Goal: Task Accomplishment & Management: Complete application form

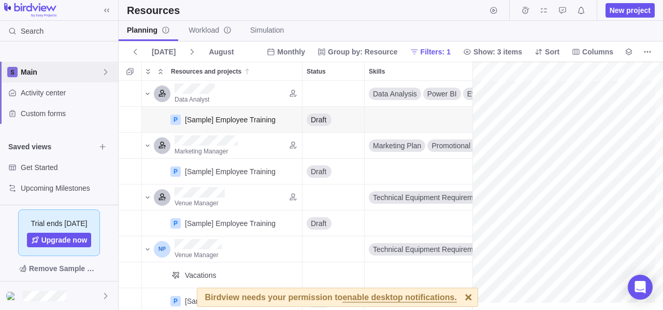
scroll to position [106, 0]
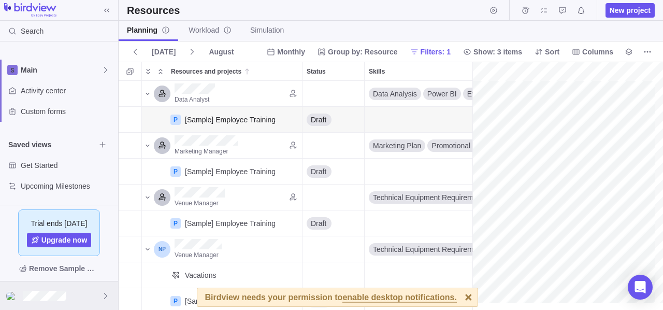
click at [67, 294] on div at bounding box center [59, 295] width 118 height 28
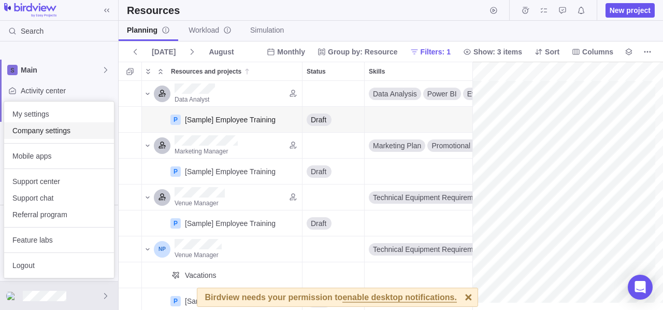
click at [62, 125] on span "Company settings" at bounding box center [58, 130] width 93 height 10
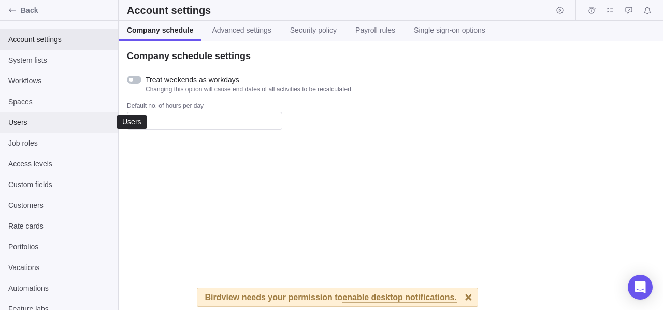
click at [35, 129] on div "Users" at bounding box center [59, 122] width 118 height 21
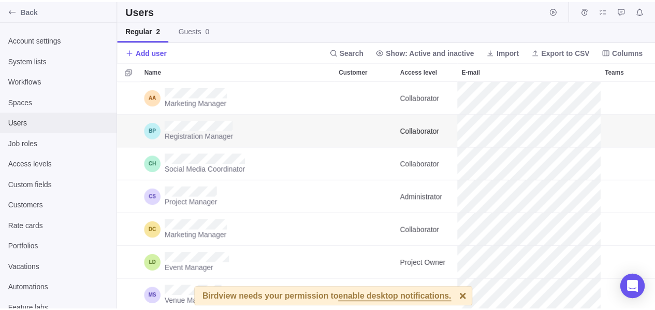
scroll to position [221, 537]
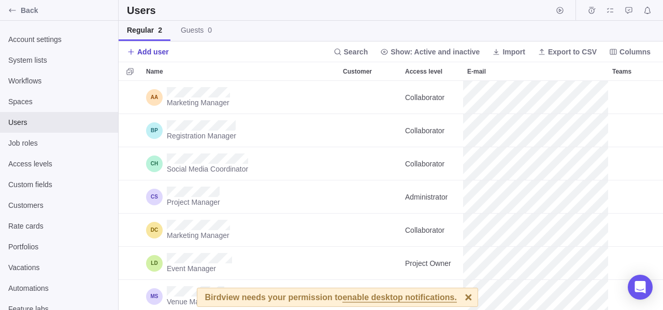
click at [156, 52] on span "Add user" at bounding box center [153, 52] width 32 height 10
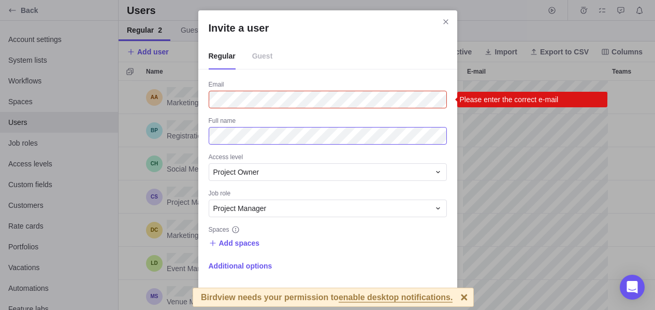
scroll to position [1, 0]
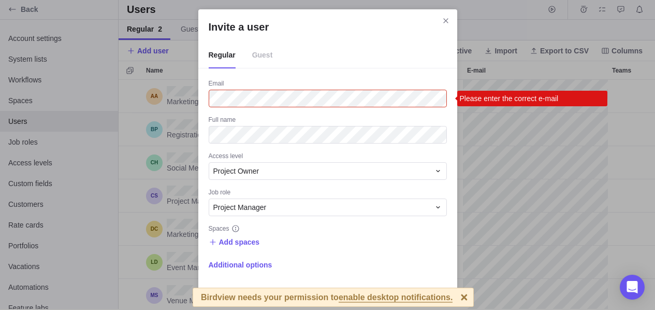
click at [455, 295] on div at bounding box center [464, 297] width 18 height 18
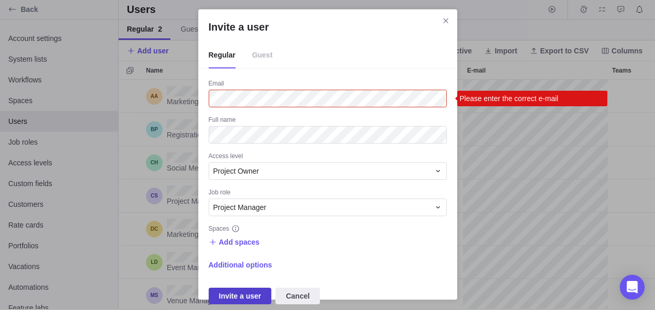
click at [237, 294] on span "Invite a user" at bounding box center [240, 296] width 42 height 12
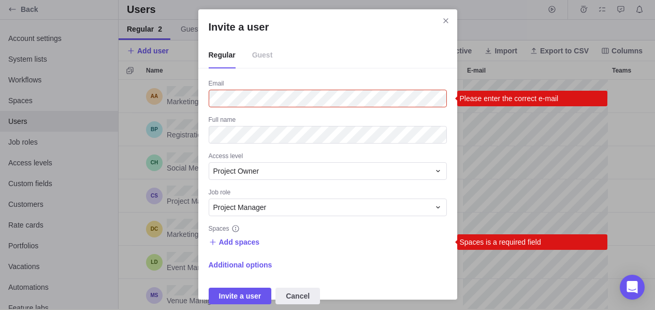
click at [227, 229] on div "Spaces" at bounding box center [328, 229] width 238 height 10
click at [235, 241] on span "Add spaces" at bounding box center [239, 242] width 41 height 10
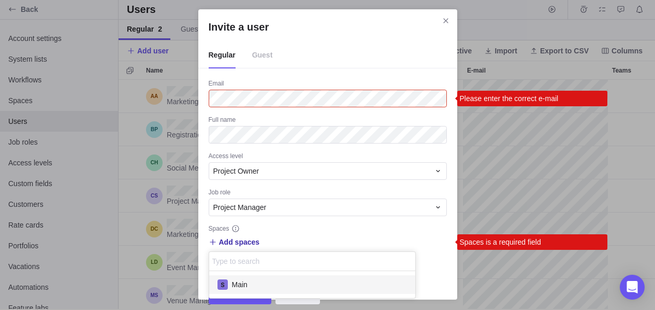
click at [240, 283] on span "Main" at bounding box center [240, 284] width 16 height 10
click at [302, 231] on div "Invite a user Regular Guest Email Please enter the correct e-mail Full name Acc…" at bounding box center [327, 154] width 655 height 311
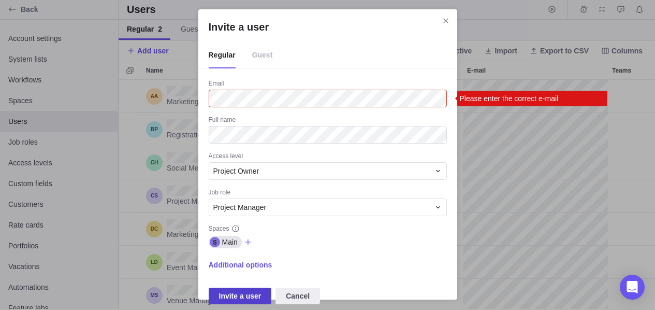
click at [251, 297] on span "Invite a user" at bounding box center [240, 296] width 42 height 12
click at [273, 264] on div "Additional options" at bounding box center [328, 264] width 238 height 15
drag, startPoint x: 321, startPoint y: 239, endPoint x: 379, endPoint y: 292, distance: 78.1
click at [379, 292] on div "Email Please enter the correct e-mail Full name Access level Project Owner Job …" at bounding box center [328, 191] width 238 height 225
click at [251, 292] on span "Invite a user" at bounding box center [240, 296] width 42 height 12
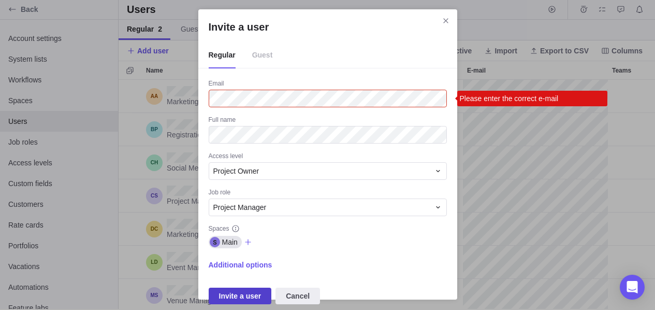
click at [251, 292] on span "Invite a user" at bounding box center [240, 296] width 42 height 12
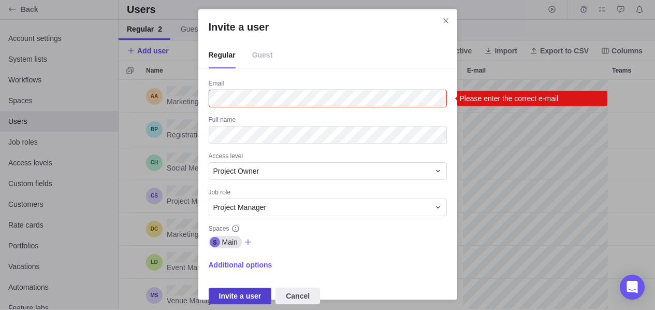
click at [251, 292] on span "Invite a user" at bounding box center [240, 296] width 42 height 12
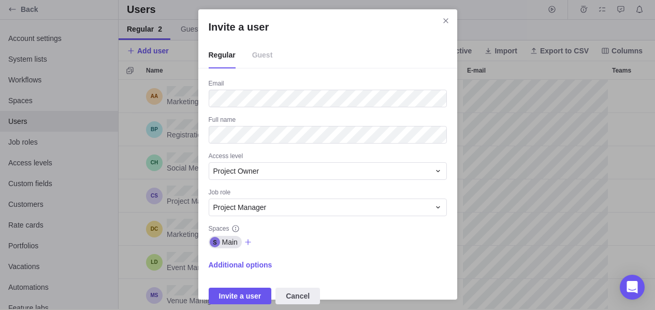
click at [313, 244] on div "Main" at bounding box center [328, 242] width 238 height 15
click at [242, 299] on span "Invite a user" at bounding box center [240, 296] width 42 height 12
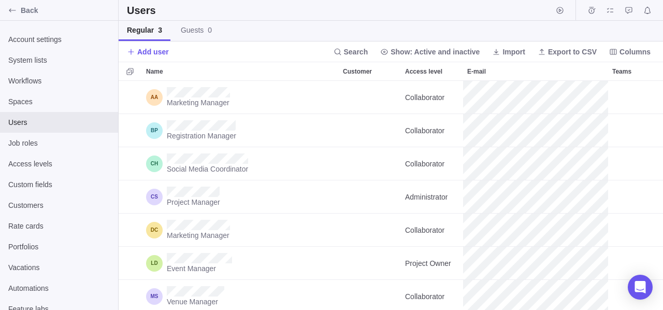
scroll to position [221, 537]
click at [7, 13] on div "Back" at bounding box center [12, 10] width 17 height 17
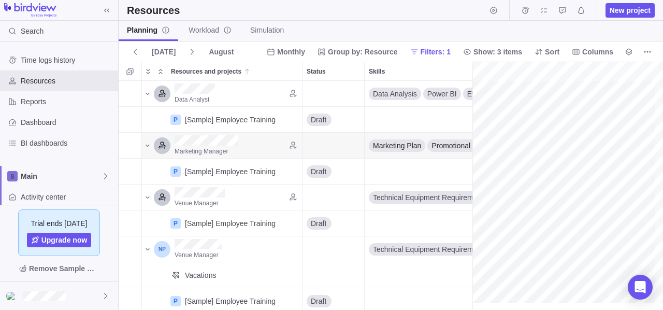
scroll to position [0, 182]
click at [31, 180] on span "Main" at bounding box center [61, 176] width 81 height 10
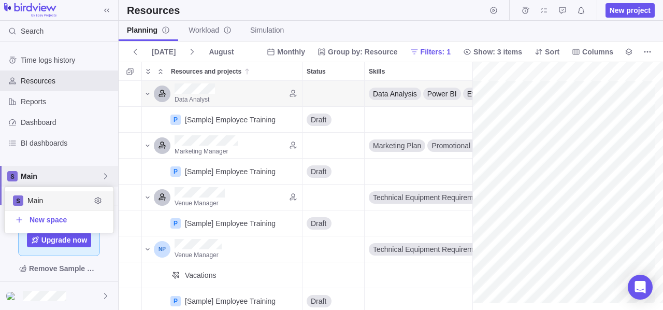
scroll to position [38, 101]
click at [48, 199] on span "Main" at bounding box center [58, 200] width 63 height 10
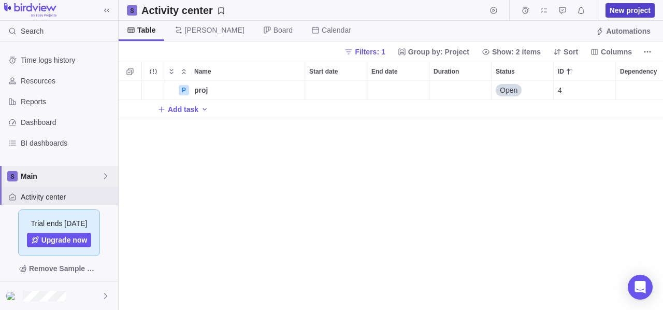
scroll to position [8, 8]
click at [621, 7] on span "New project" at bounding box center [630, 10] width 41 height 10
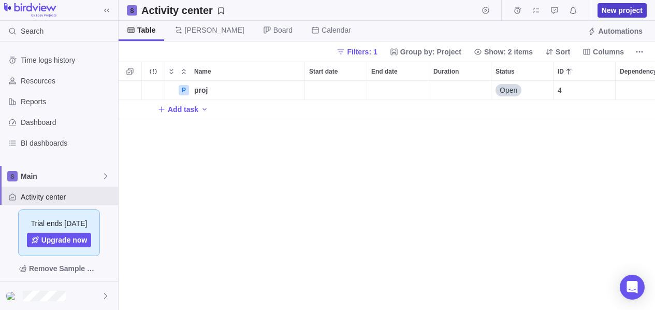
scroll to position [221, 529]
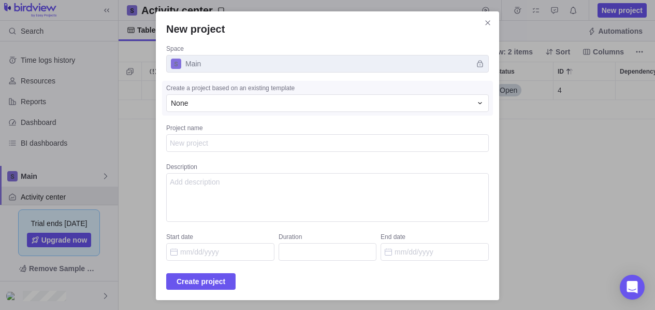
type textarea "x"
type textarea "<"
type textarea "x"
type textarea "<h"
type textarea "x"
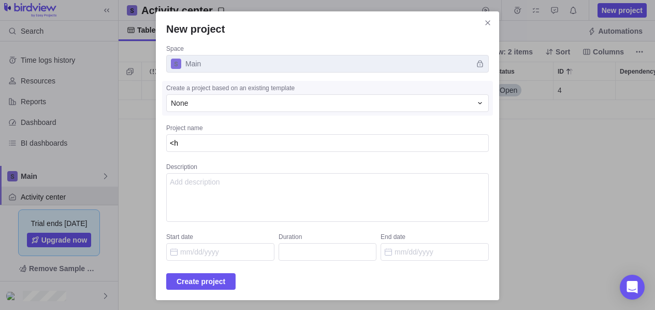
type textarea "<h1"
type textarea "x"
type textarea "<h1/"
type textarea "x"
type textarea "<h1"
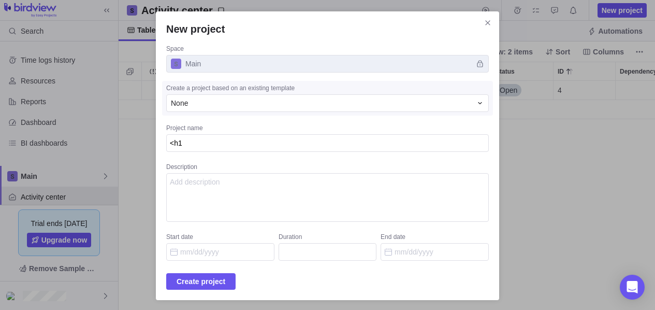
type textarea "x"
type textarea "<h1>"
type textarea "x"
type textarea "<h1>m"
type textarea "x"
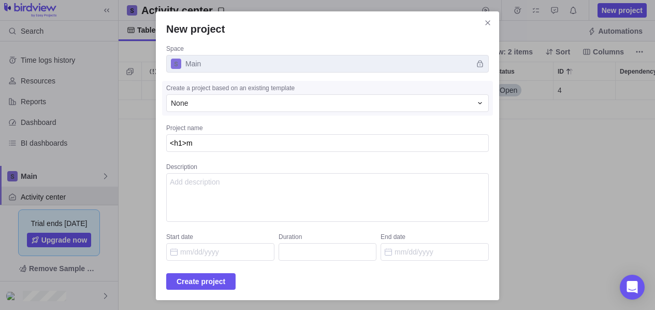
type textarea "<h1>my"
type textarea "x"
type textarea "<h1>myp"
type textarea "x"
type textarea "<h1>mypr"
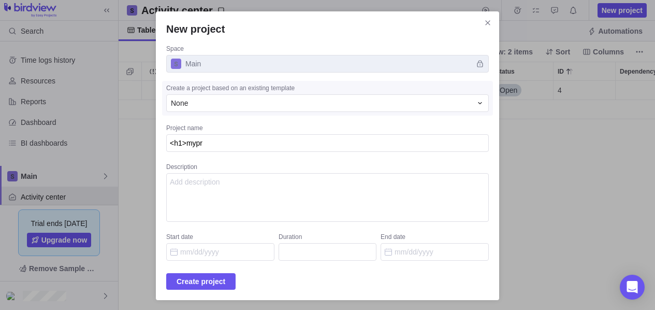
type textarea "x"
type textarea "<h1>myproj"
type textarea "x"
type textarea "<h1>myproj</"
type textarea "x"
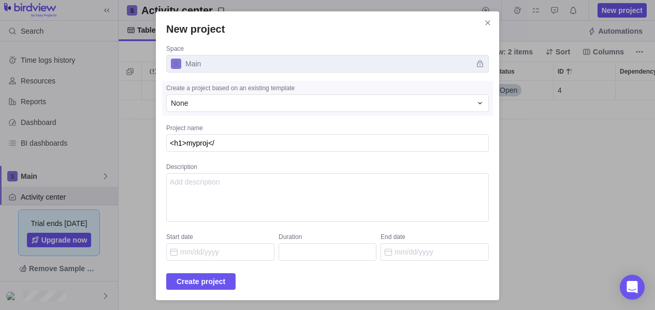
type textarea "<h1>myproj</h"
type textarea "x"
type textarea "<h1>myproj</h1"
type textarea "x"
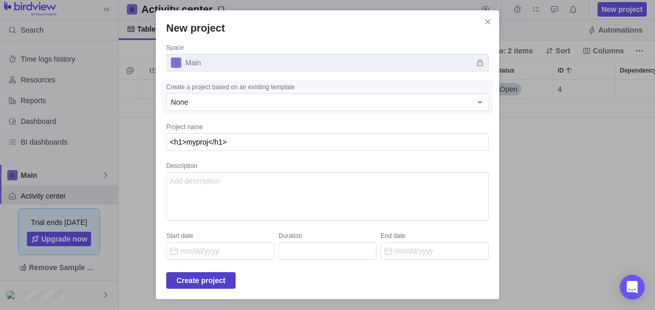
type textarea "<h1>myproj</h1>"
type textarea "x"
click at [217, 279] on span "Create project" at bounding box center [201, 280] width 49 height 12
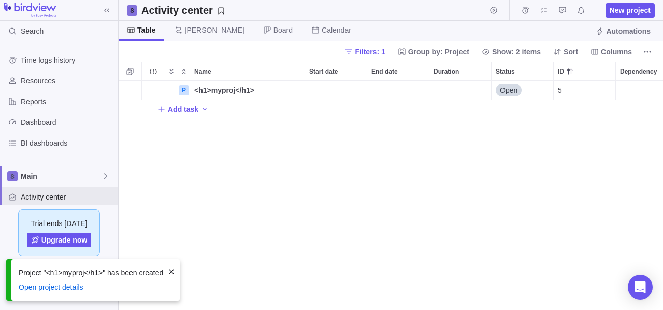
scroll to position [221, 537]
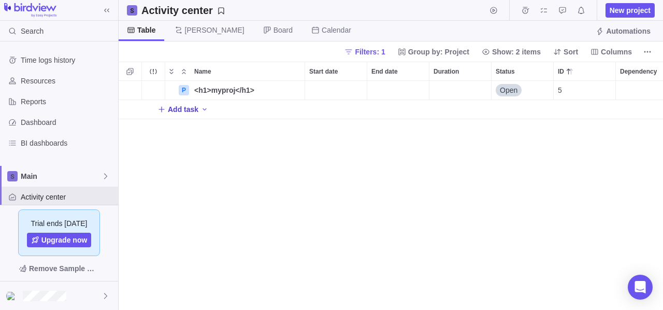
click at [187, 108] on span "Add task" at bounding box center [183, 109] width 31 height 10
type input "new task"
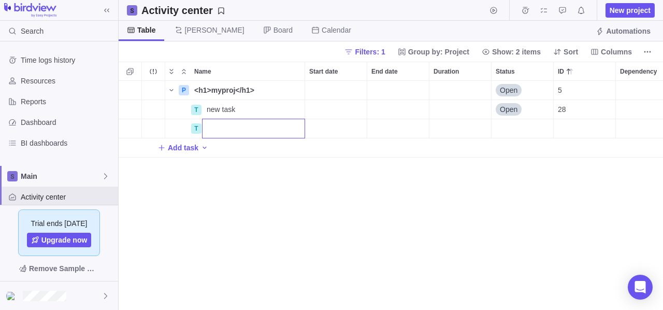
click at [188, 27] on body "Search Time logs history Resources Reports Dashboard BI dashboards Main Activit…" at bounding box center [331, 155] width 663 height 310
click at [191, 34] on span "[PERSON_NAME]" at bounding box center [215, 30] width 60 height 10
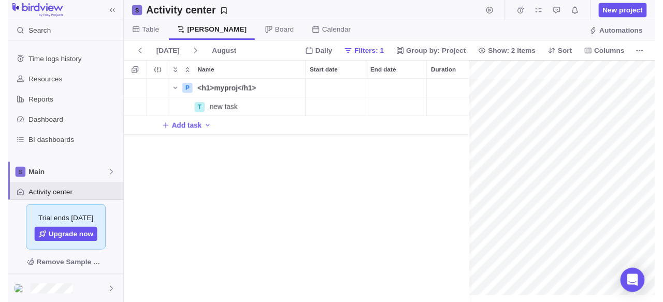
scroll to position [0, 86]
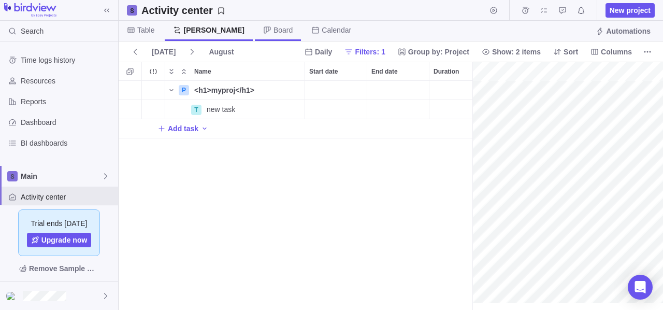
click at [273, 32] on span "Board" at bounding box center [282, 30] width 19 height 10
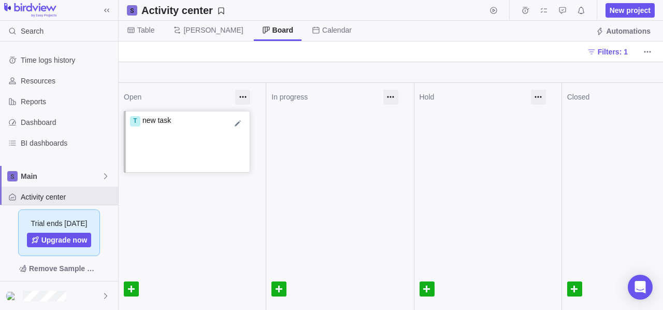
click at [172, 136] on div "T new task" at bounding box center [188, 130] width 116 height 31
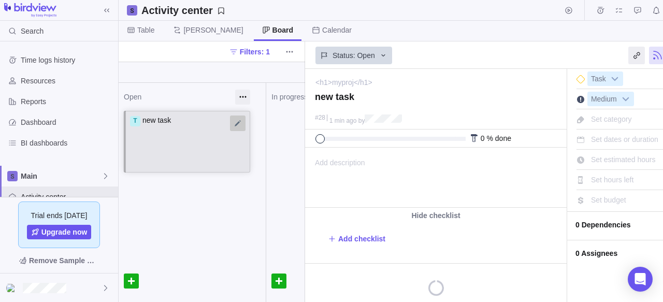
click at [238, 123] on div at bounding box center [238, 123] width 16 height 16
click at [222, 123] on textarea "new task" at bounding box center [188, 130] width 116 height 31
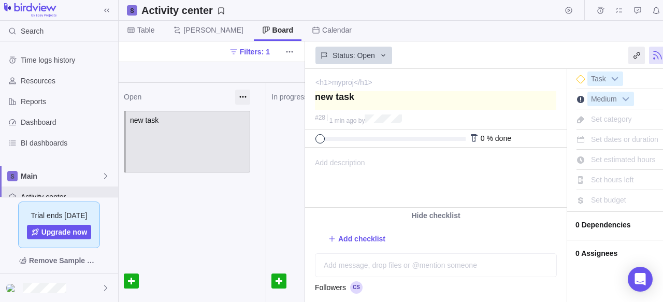
click at [338, 96] on textarea at bounding box center [435, 100] width 241 height 19
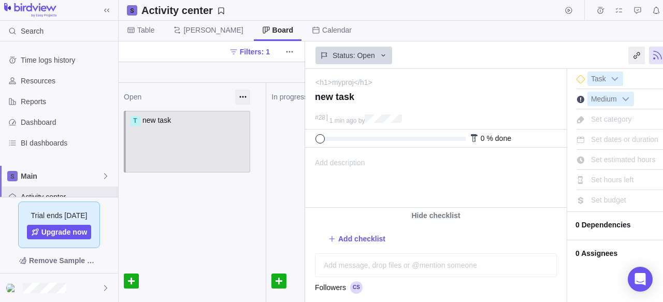
click at [357, 157] on span "Add description" at bounding box center [336, 177] width 60 height 59
click at [358, 241] on span "Add checklist" at bounding box center [361, 239] width 47 height 10
type textarea "x"
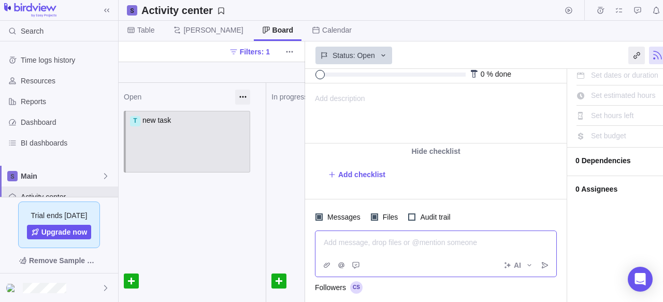
scroll to position [54, 0]
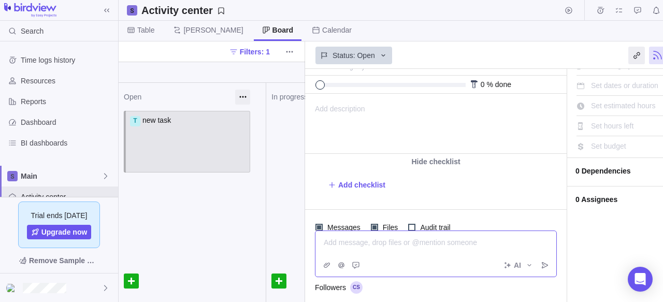
click at [389, 264] on div "Add message, drop files or @mention someone AI" at bounding box center [436, 253] width 242 height 47
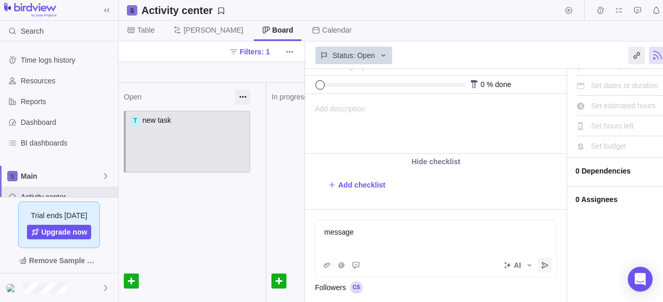
click at [550, 264] on span "Post" at bounding box center [545, 265] width 15 height 15
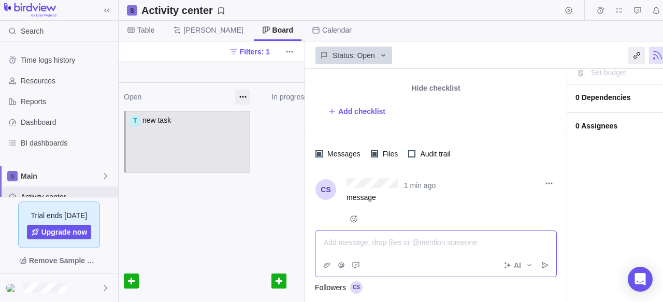
scroll to position [128, 0]
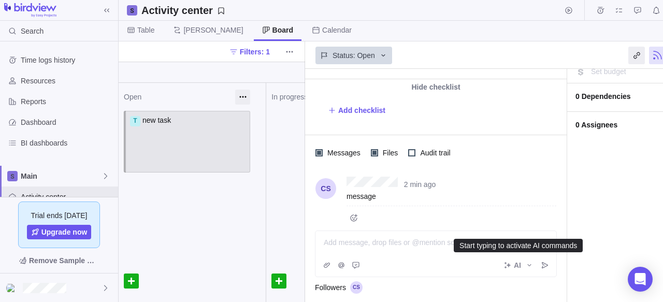
click at [508, 265] on icon "Start typing to activate AI commands" at bounding box center [507, 265] width 7 height 7
click at [522, 263] on div "AI" at bounding box center [524, 265] width 20 height 10
click at [527, 264] on icon "Start typing to activate AI commands" at bounding box center [529, 265] width 8 height 8
drag, startPoint x: 428, startPoint y: 249, endPoint x: 418, endPoint y: 242, distance: 11.9
click at [418, 242] on div "Add message, drop files or @mention someone" at bounding box center [435, 242] width 241 height 23
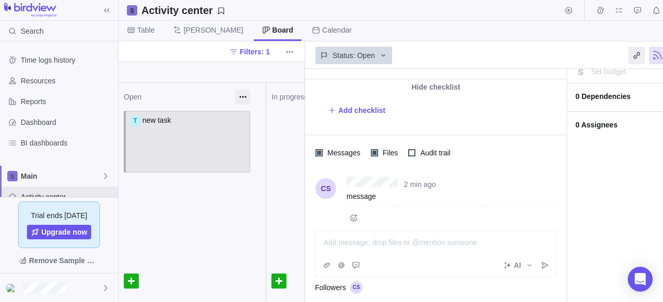
click at [418, 242] on div at bounding box center [436, 242] width 224 height 10
click at [523, 262] on div "AI" at bounding box center [524, 265] width 20 height 10
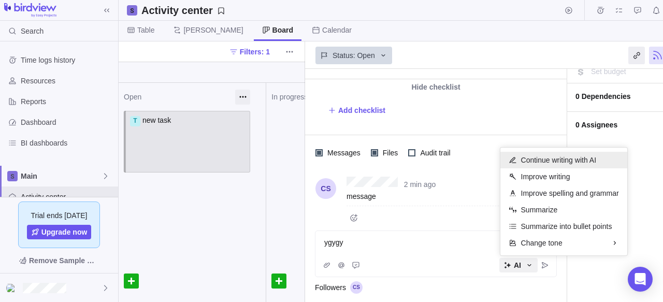
click at [547, 163] on span "Continue writing with AI" at bounding box center [559, 160] width 76 height 10
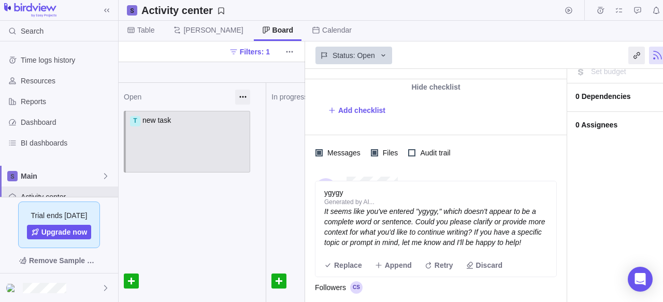
click at [480, 154] on div "Messages Files Audit trail" at bounding box center [436, 152] width 262 height 35
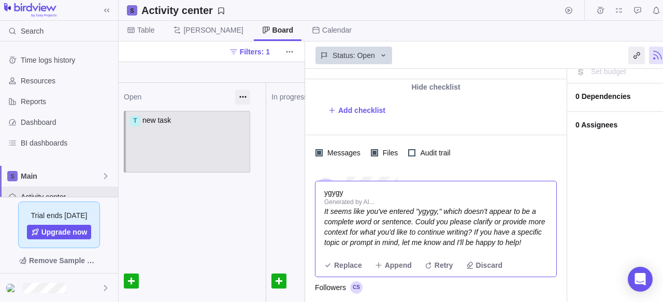
click at [420, 241] on span "It seems like you've entered "ygygy," which doesn't appear to be a complete wor…" at bounding box center [435, 226] width 223 height 39
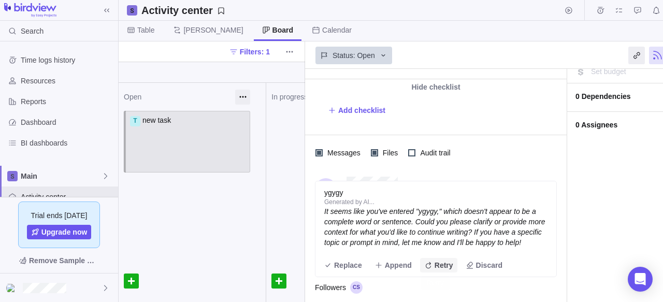
click at [435, 270] on span "Retry" at bounding box center [444, 265] width 19 height 10
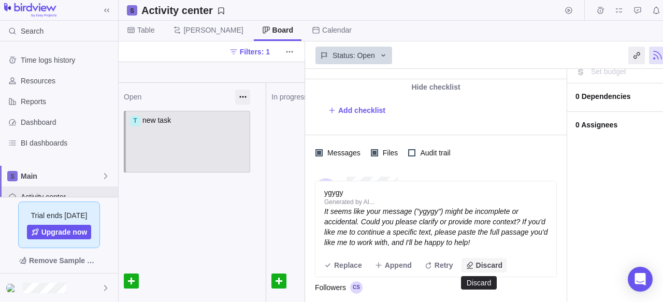
click at [482, 266] on span "Discard" at bounding box center [489, 265] width 26 height 10
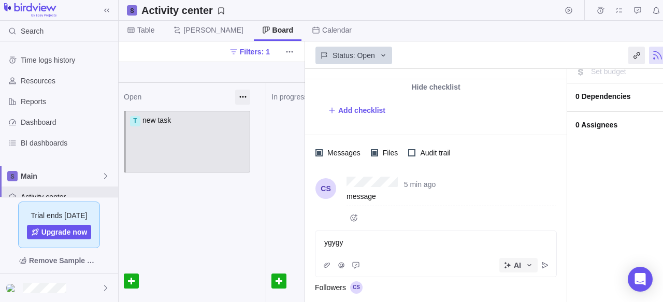
click at [508, 264] on icon at bounding box center [507, 265] width 8 height 8
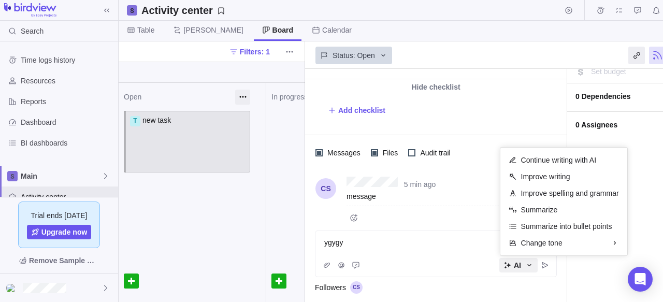
click at [463, 167] on div "<h1>myproj</h1> — change new task #28 1 min ago by Activity was completed on it…" at bounding box center [521, 185] width 433 height 233
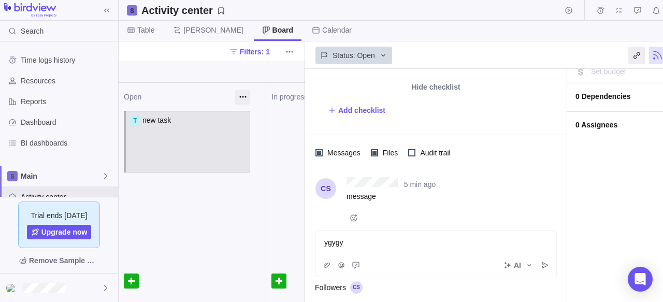
click at [485, 102] on div "Add checklist" at bounding box center [442, 110] width 228 height 19
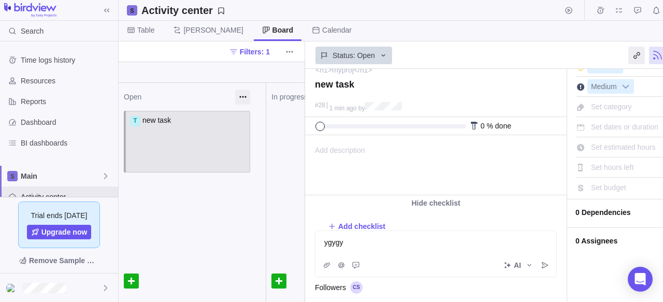
scroll to position [0, 0]
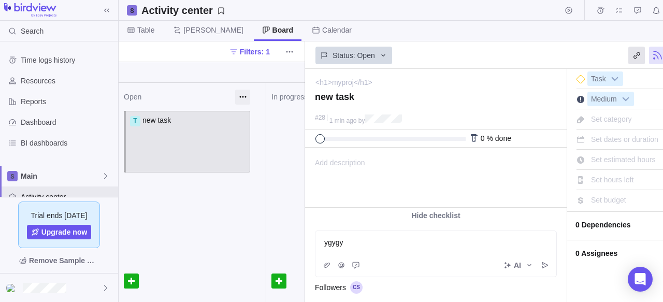
click at [632, 53] on div at bounding box center [636, 56] width 17 height 18
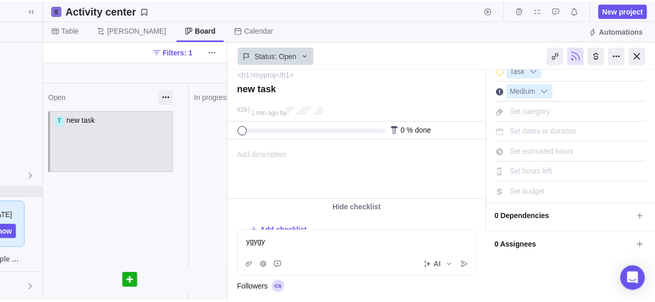
scroll to position [10, 0]
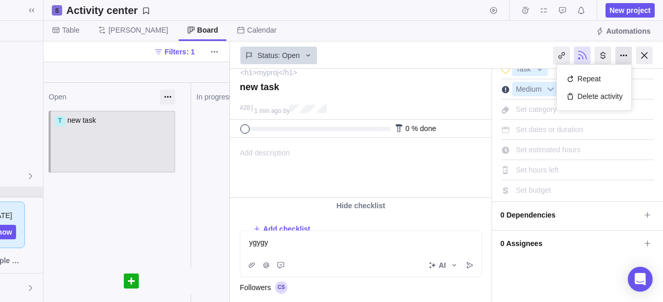
click at [620, 57] on div at bounding box center [623, 56] width 17 height 18
click at [608, 52] on div at bounding box center [603, 56] width 17 height 18
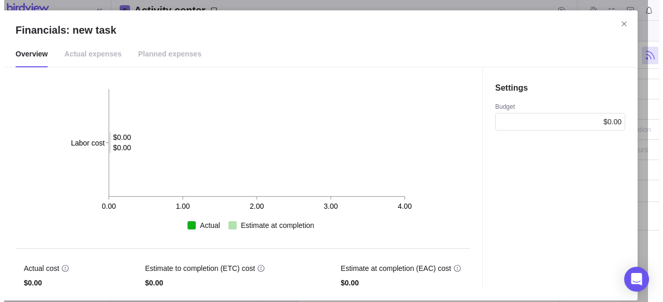
scroll to position [0, 0]
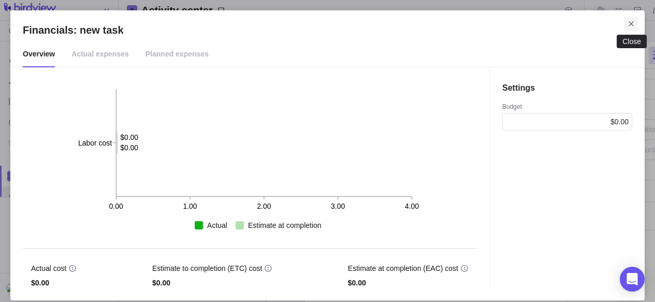
click at [637, 23] on span "Close" at bounding box center [631, 24] width 15 height 15
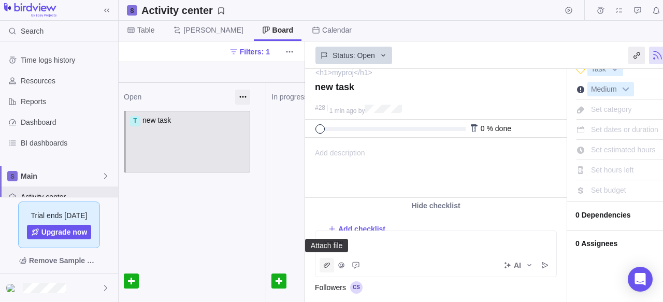
click at [330, 262] on icon "Attach file" at bounding box center [327, 265] width 8 height 8
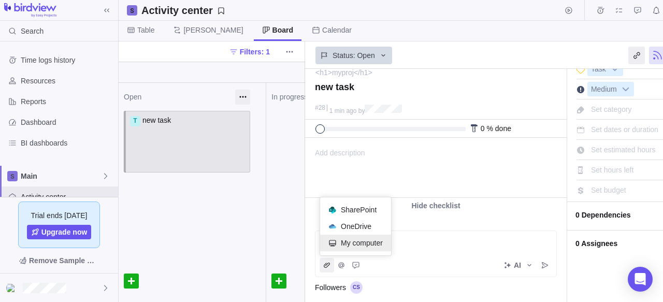
click at [345, 244] on span "My computer" at bounding box center [362, 243] width 42 height 10
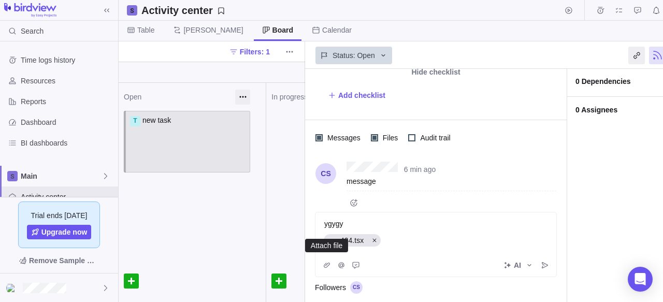
scroll to position [155, 0]
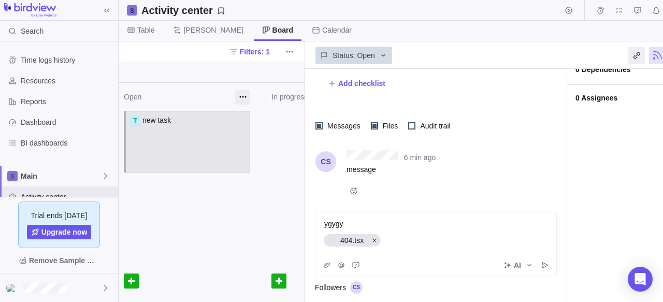
click at [408, 248] on div "ygygy 404.tsx" at bounding box center [435, 232] width 241 height 41
click at [539, 259] on span "Post" at bounding box center [545, 265] width 15 height 15
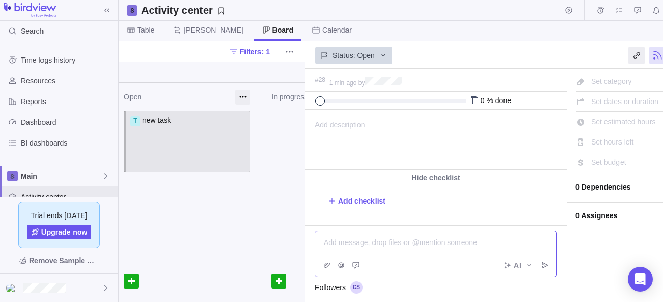
scroll to position [0, 0]
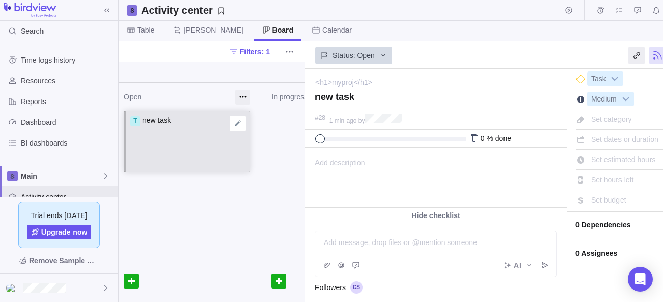
click at [183, 137] on div "T new task" at bounding box center [188, 130] width 116 height 31
click at [239, 97] on div at bounding box center [242, 97] width 15 height 15
click at [209, 164] on div "Assign to" at bounding box center [172, 158] width 85 height 18
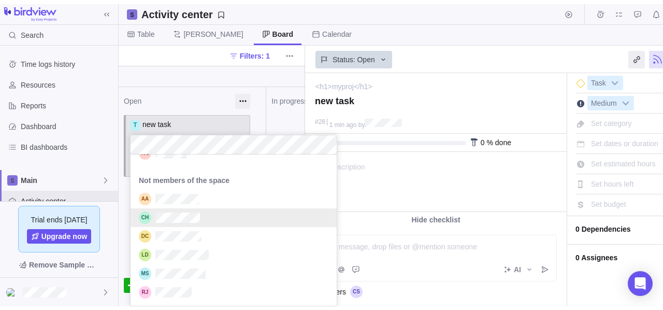
scroll to position [263, 0]
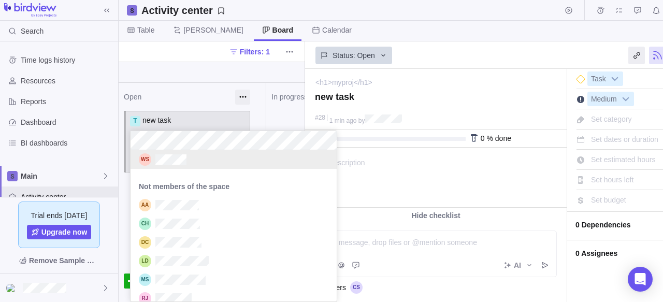
click at [184, 124] on div "Open T new task Assign to In progress Hold Closed" at bounding box center [212, 192] width 186 height 219
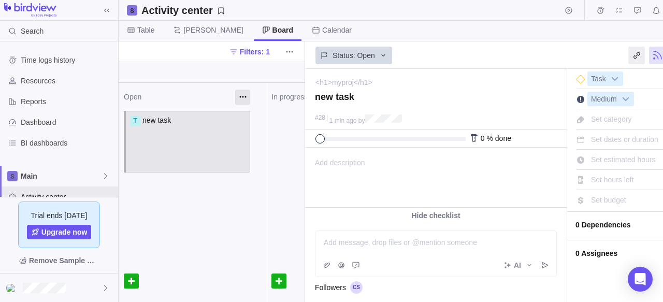
click at [237, 95] on div at bounding box center [242, 97] width 15 height 15
click at [185, 221] on div "Open T new task Assign to" at bounding box center [192, 192] width 147 height 219
click at [35, 67] on div "Time logs history" at bounding box center [59, 60] width 118 height 21
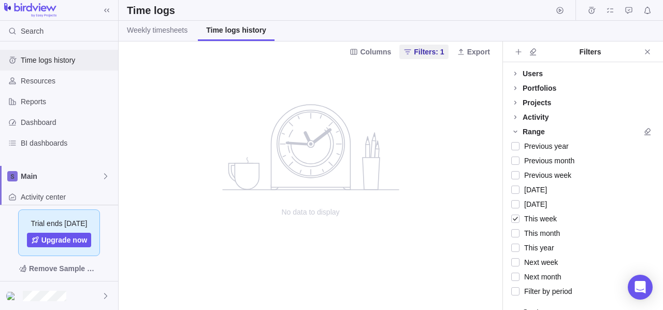
scroll to position [13, 0]
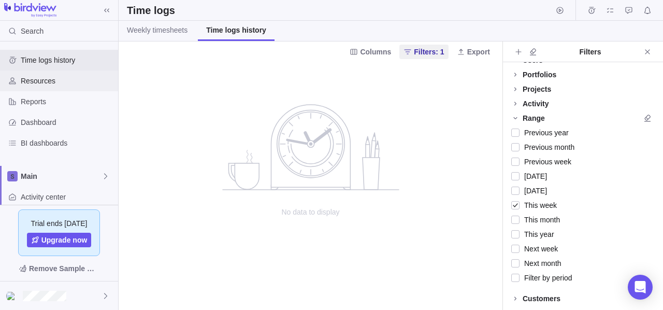
click at [50, 71] on div "Resources" at bounding box center [59, 80] width 118 height 21
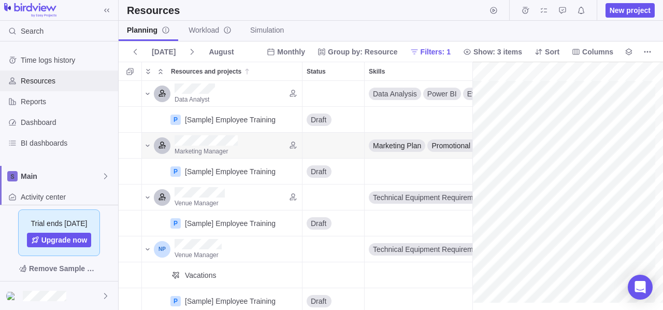
scroll to position [0, 182]
click at [185, 26] on link "Workload" at bounding box center [210, 31] width 60 height 20
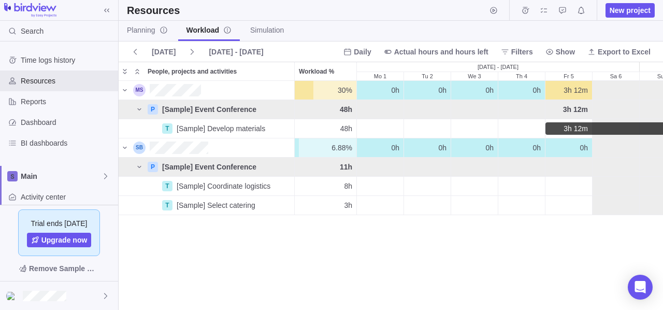
scroll to position [221, 537]
click at [278, 30] on span "Simulation" at bounding box center [267, 30] width 34 height 10
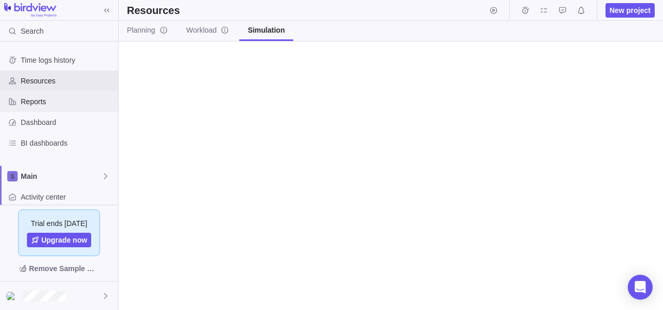
click at [70, 96] on div "Reports" at bounding box center [59, 101] width 118 height 21
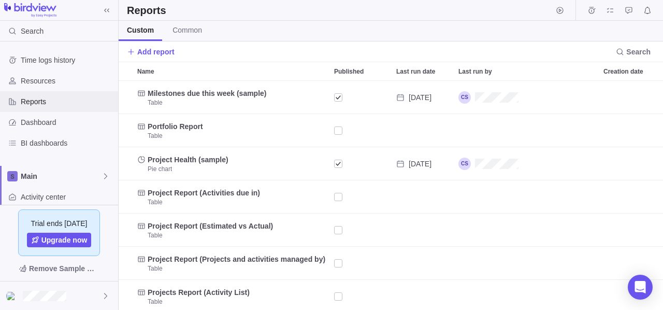
scroll to position [221, 537]
click at [183, 31] on span "Common" at bounding box center [187, 30] width 30 height 10
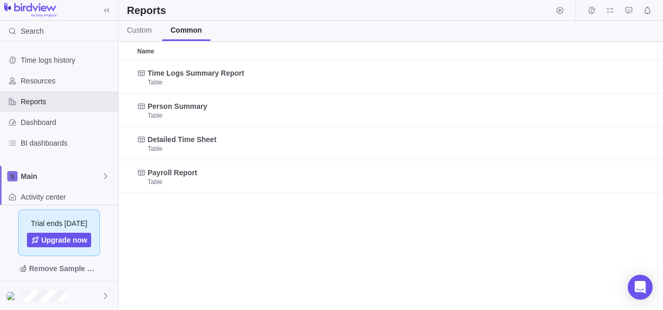
scroll to position [241, 537]
click at [151, 32] on span "Custom" at bounding box center [139, 30] width 25 height 10
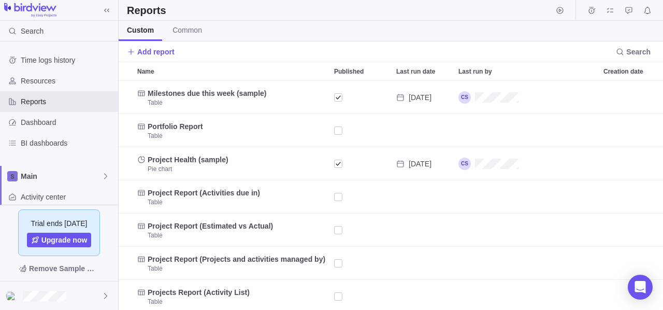
scroll to position [221, 537]
click at [139, 52] on span "Add report" at bounding box center [155, 52] width 37 height 10
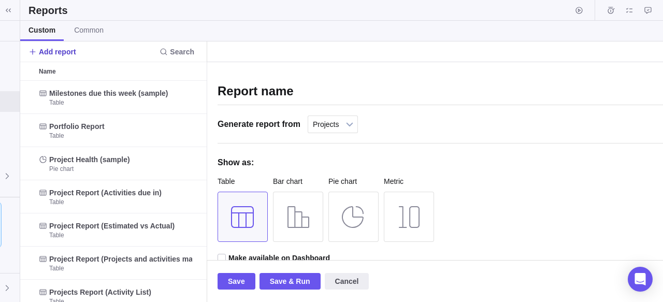
scroll to position [213, 179]
click at [339, 77] on div "Report name" at bounding box center [444, 89] width 453 height 33
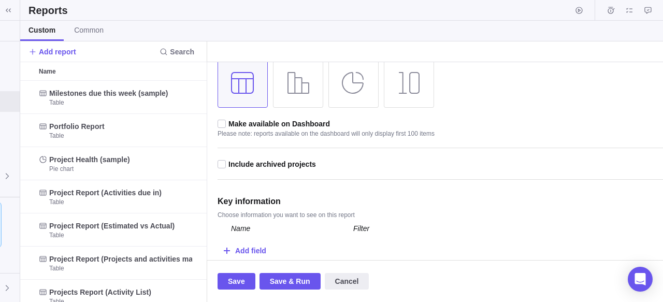
scroll to position [0, 0]
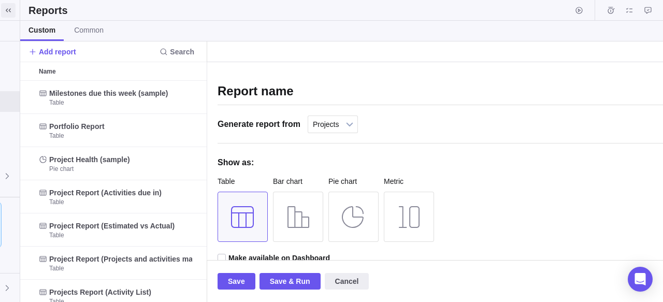
click at [9, 10] on icon at bounding box center [8, 10] width 5 height 4
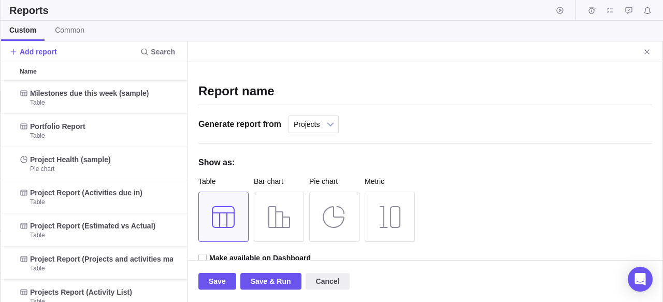
scroll to position [0, 24]
drag, startPoint x: 32, startPoint y: 55, endPoint x: 95, endPoint y: 18, distance: 73.2
click at [95, 18] on div "Reports" at bounding box center [332, 10] width 662 height 21
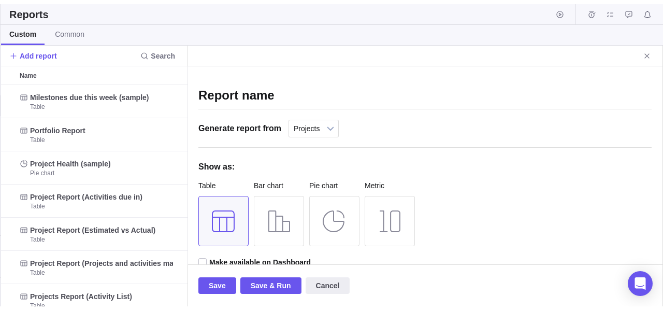
scroll to position [0, 0]
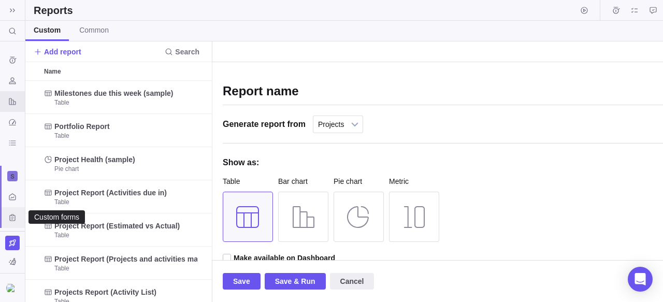
click at [10, 211] on div "Custom forms" at bounding box center [12, 217] width 17 height 17
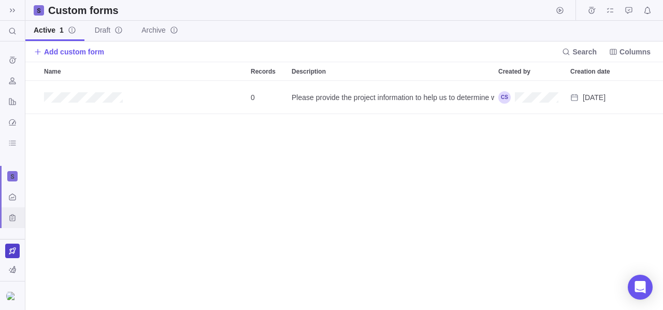
scroll to position [221, 630]
click at [89, 49] on span "Add custom form" at bounding box center [74, 52] width 60 height 10
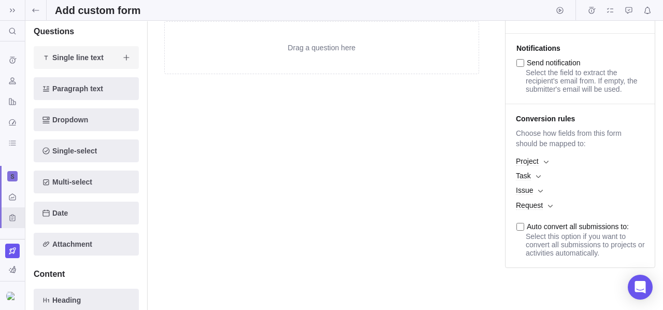
scroll to position [150, 0]
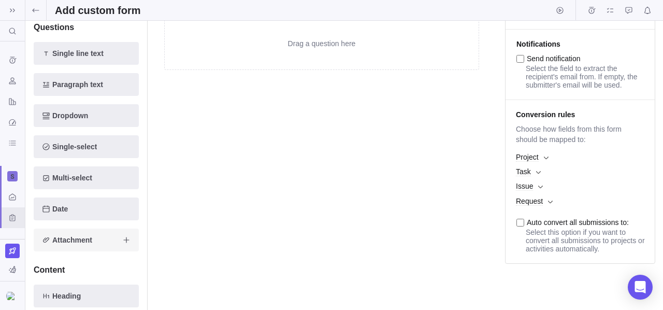
click at [62, 237] on span "Attachment" at bounding box center [72, 240] width 40 height 12
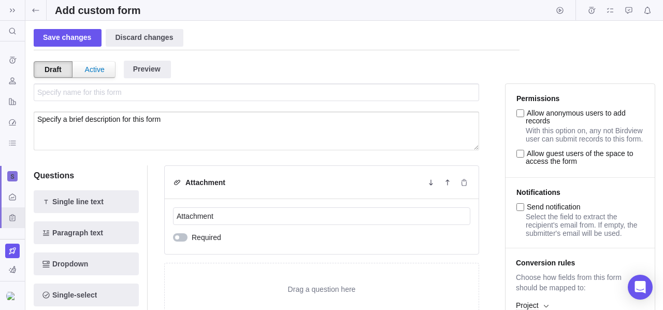
scroll to position [0, 0]
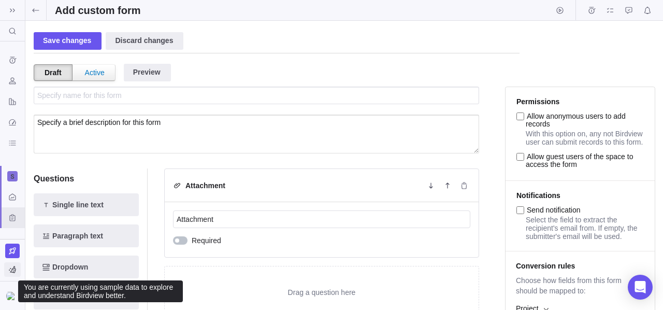
click at [11, 267] on icon "You are currently using sample data to explore and understand Birdview better." at bounding box center [12, 269] width 8 height 8
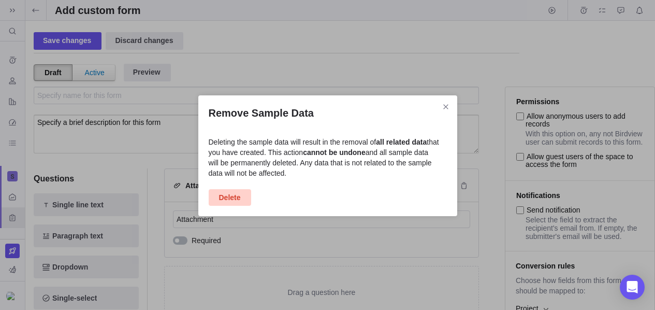
click at [234, 200] on span "Delete" at bounding box center [230, 197] width 22 height 12
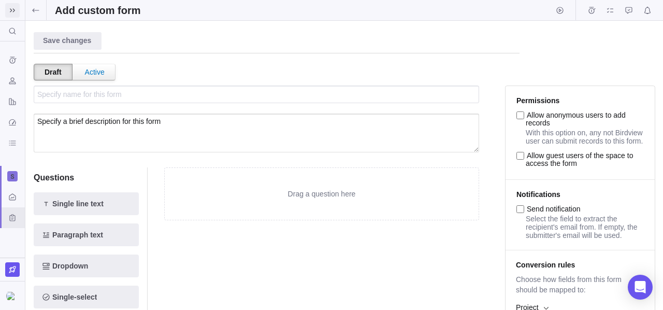
click at [13, 4] on div at bounding box center [12, 10] width 25 height 21
click at [13, 4] on span at bounding box center [12, 10] width 15 height 15
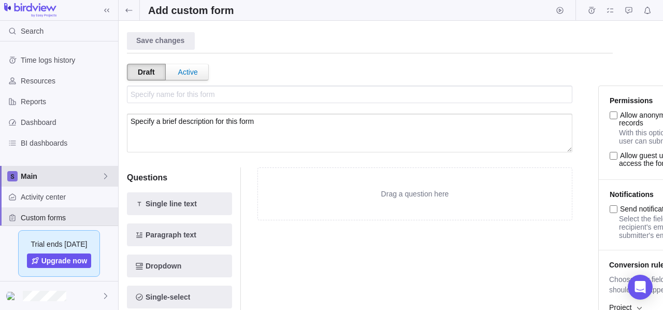
click at [32, 181] on div "Main" at bounding box center [59, 176] width 118 height 21
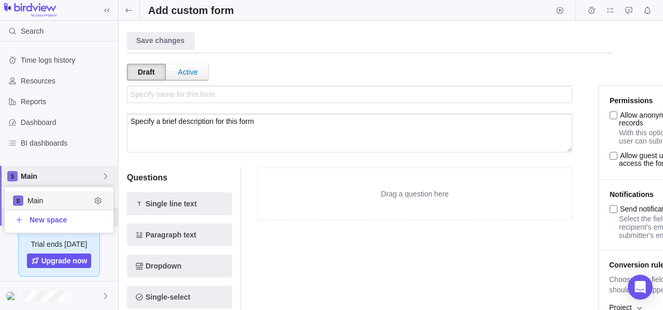
scroll to position [38, 101]
click at [51, 205] on span "Main" at bounding box center [58, 200] width 63 height 10
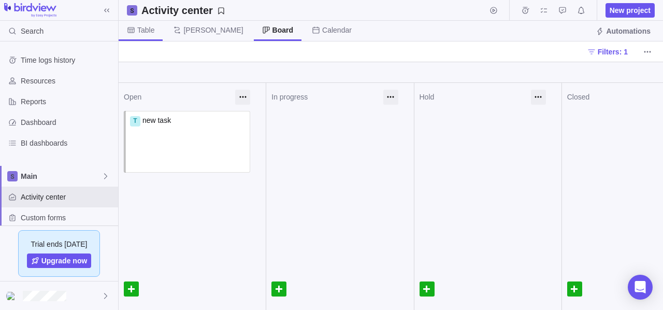
click at [152, 24] on span "Table" at bounding box center [141, 31] width 44 height 20
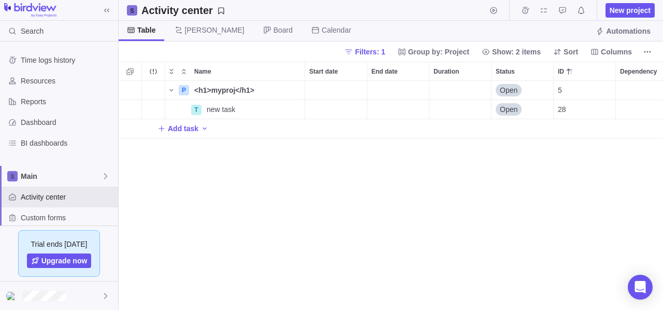
scroll to position [221, 537]
